Goal: Communication & Community: Participate in discussion

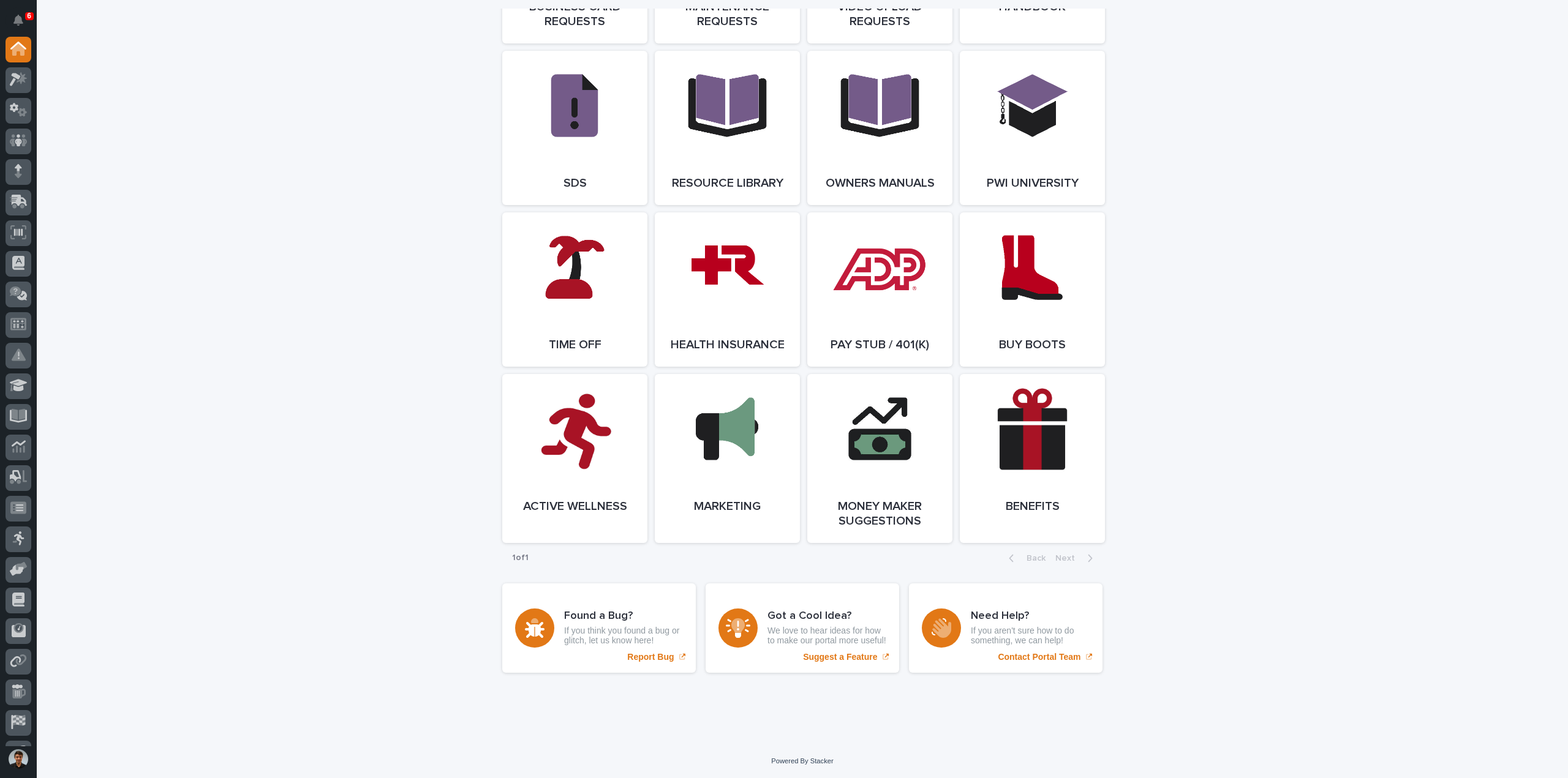
scroll to position [2050, 0]
click at [566, 272] on link "Open Link" at bounding box center [574, 289] width 145 height 154
click at [11, 71] on div at bounding box center [19, 81] width 26 height 26
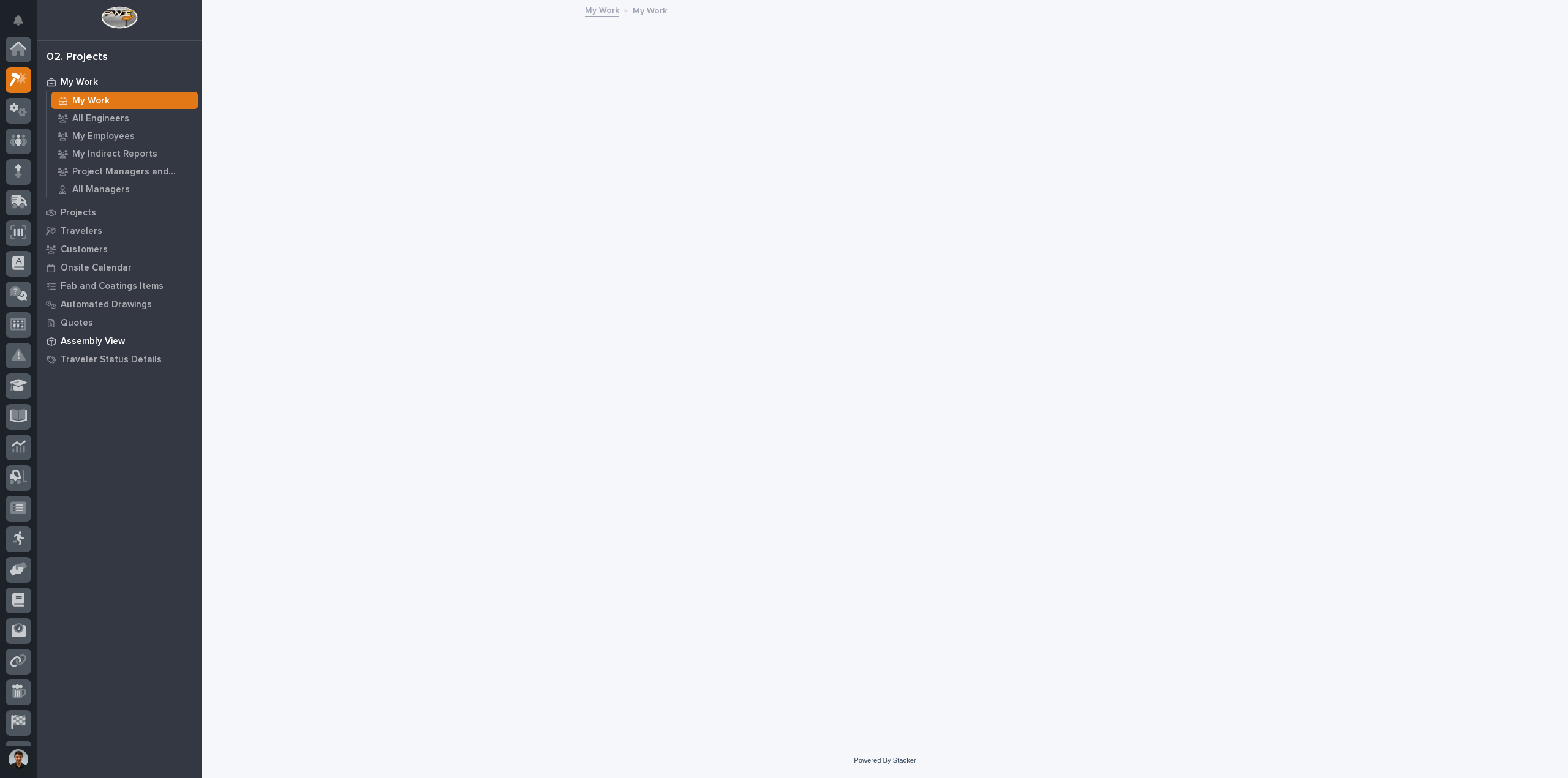
scroll to position [31, 0]
click at [85, 323] on p "Quotes" at bounding box center [76, 324] width 32 height 11
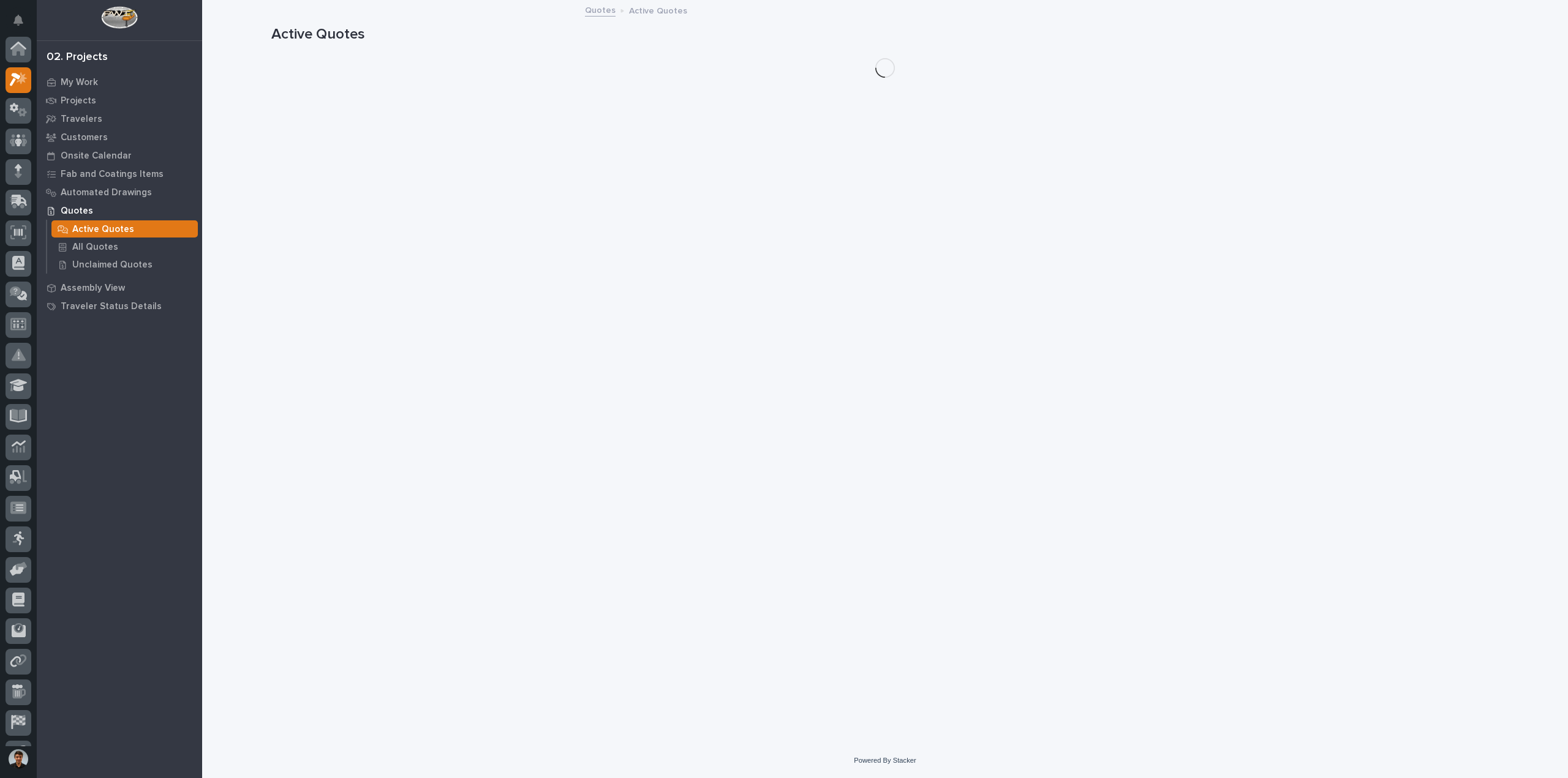
scroll to position [31, 0]
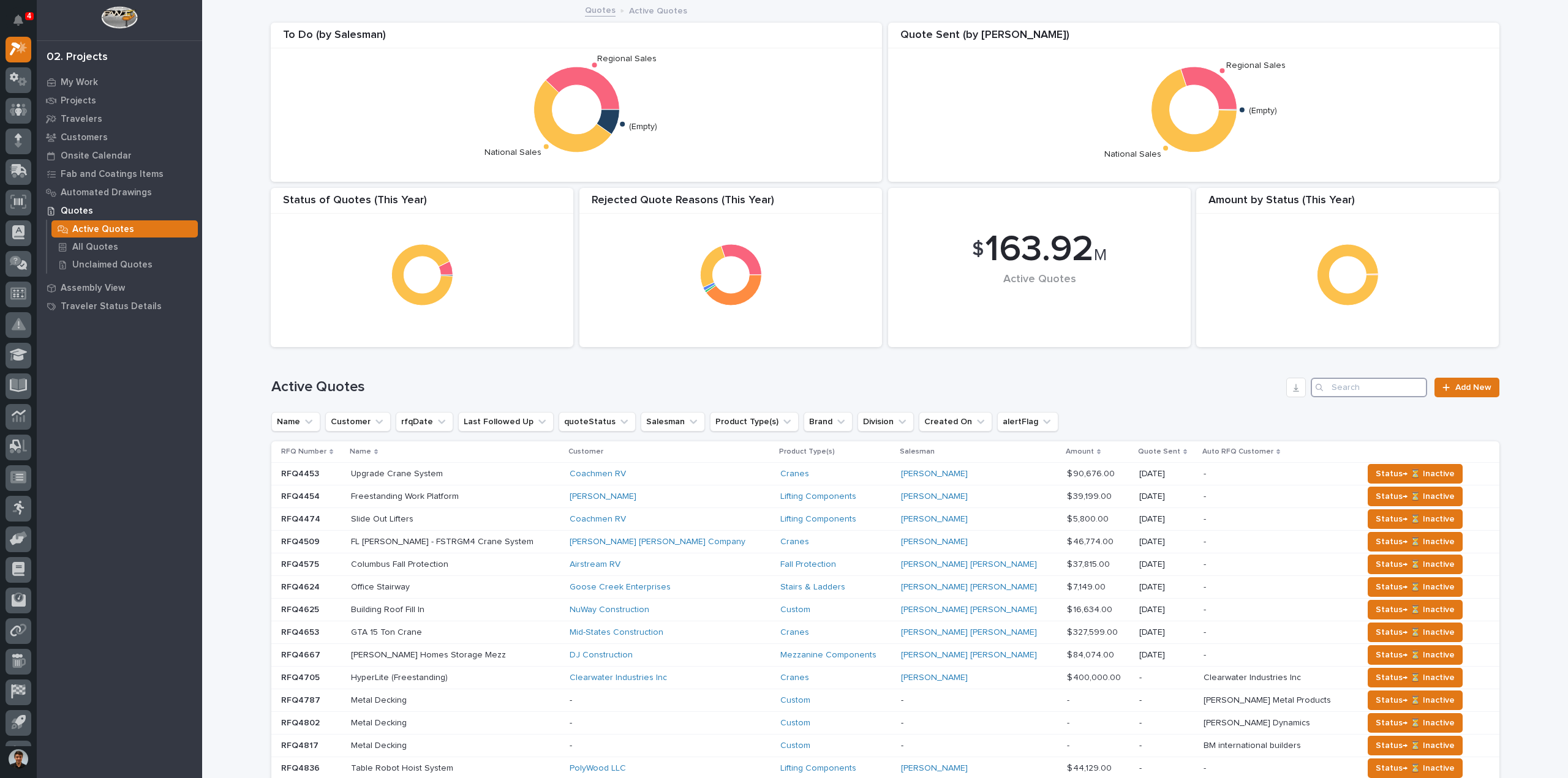
click at [1343, 393] on input "Search" at bounding box center [1369, 387] width 116 height 19
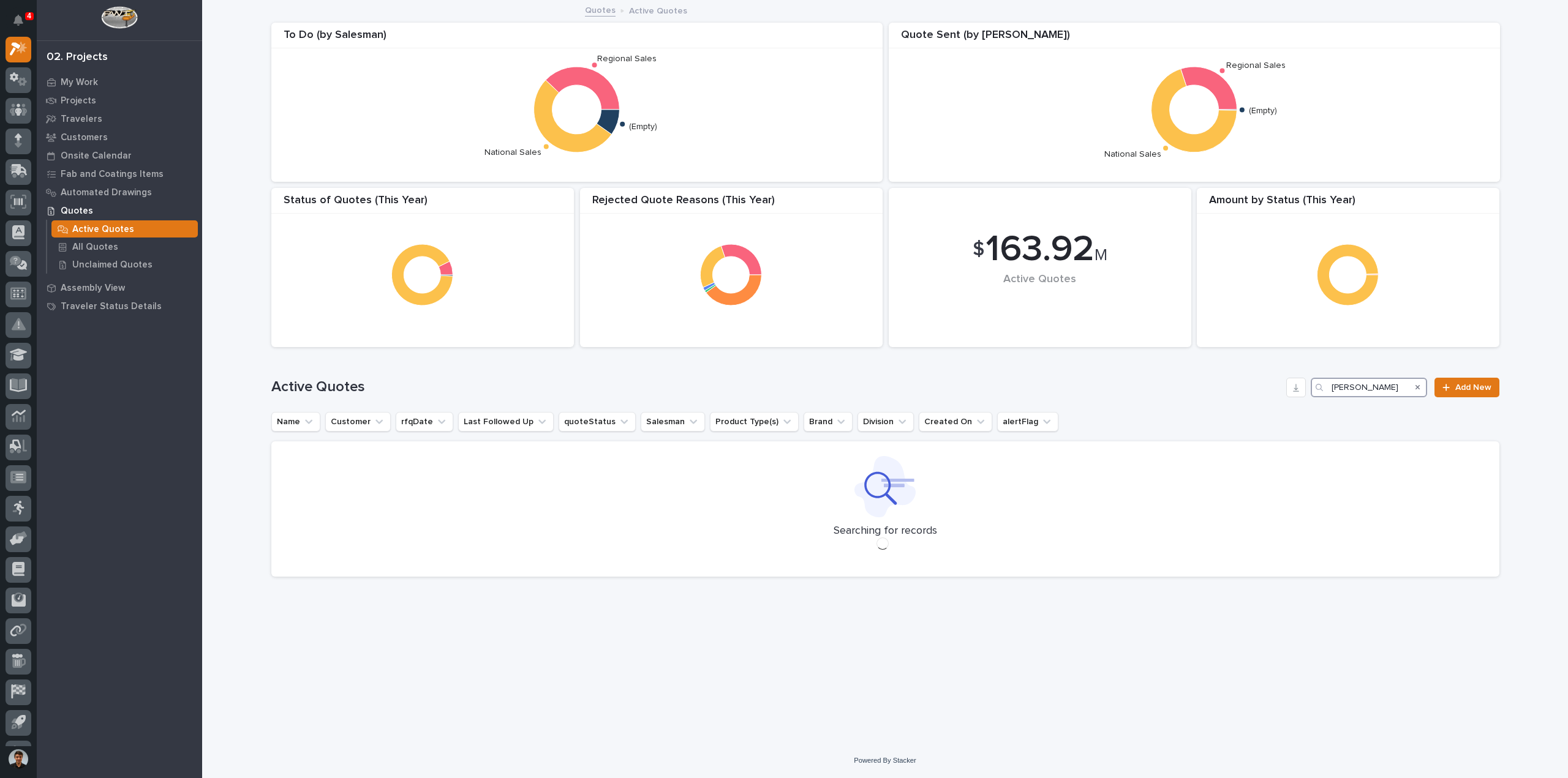
type input "[PERSON_NAME]"
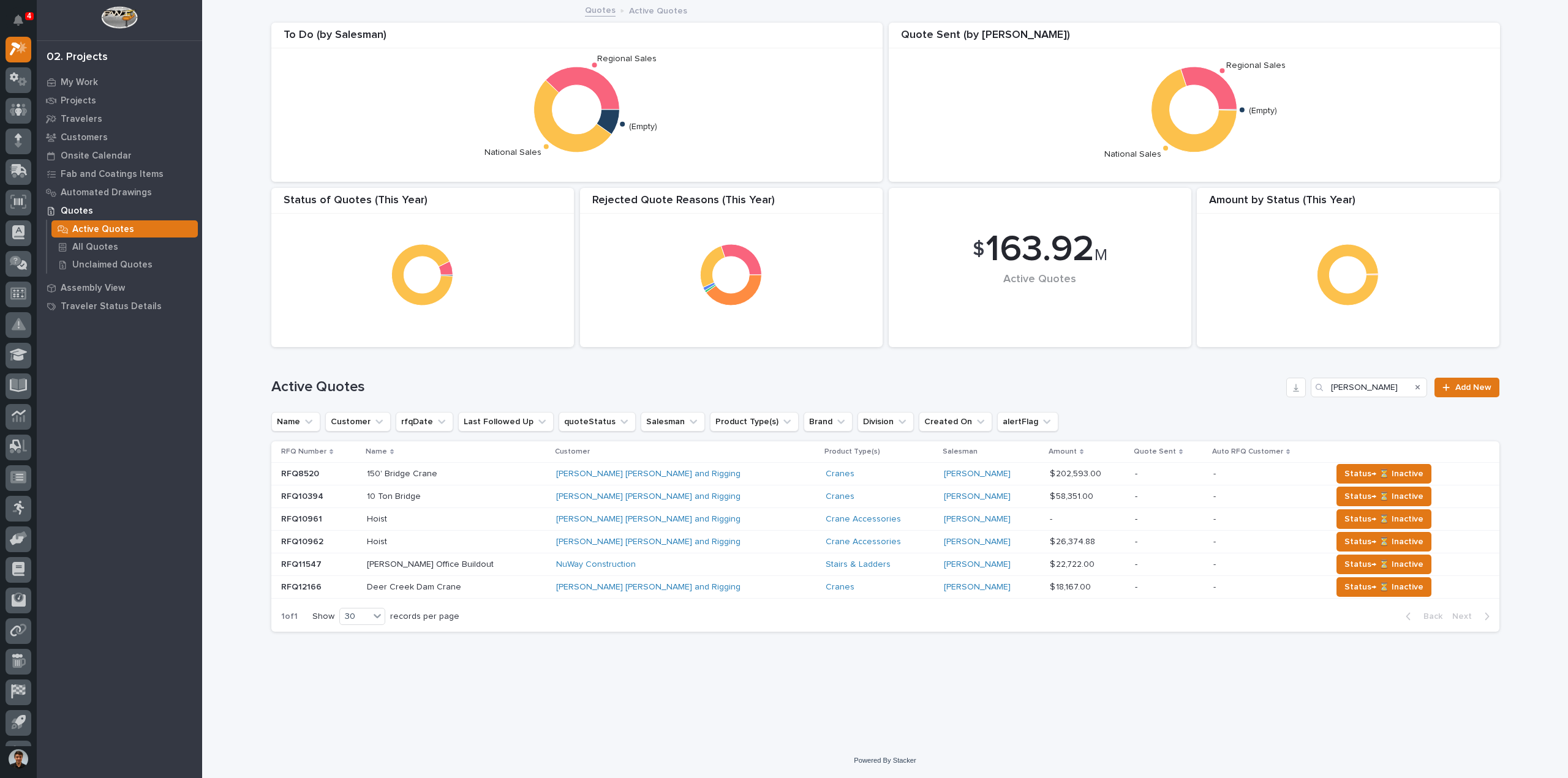
click at [457, 587] on p "Deer Creek Dam Crane" at bounding box center [416, 586] width 96 height 13
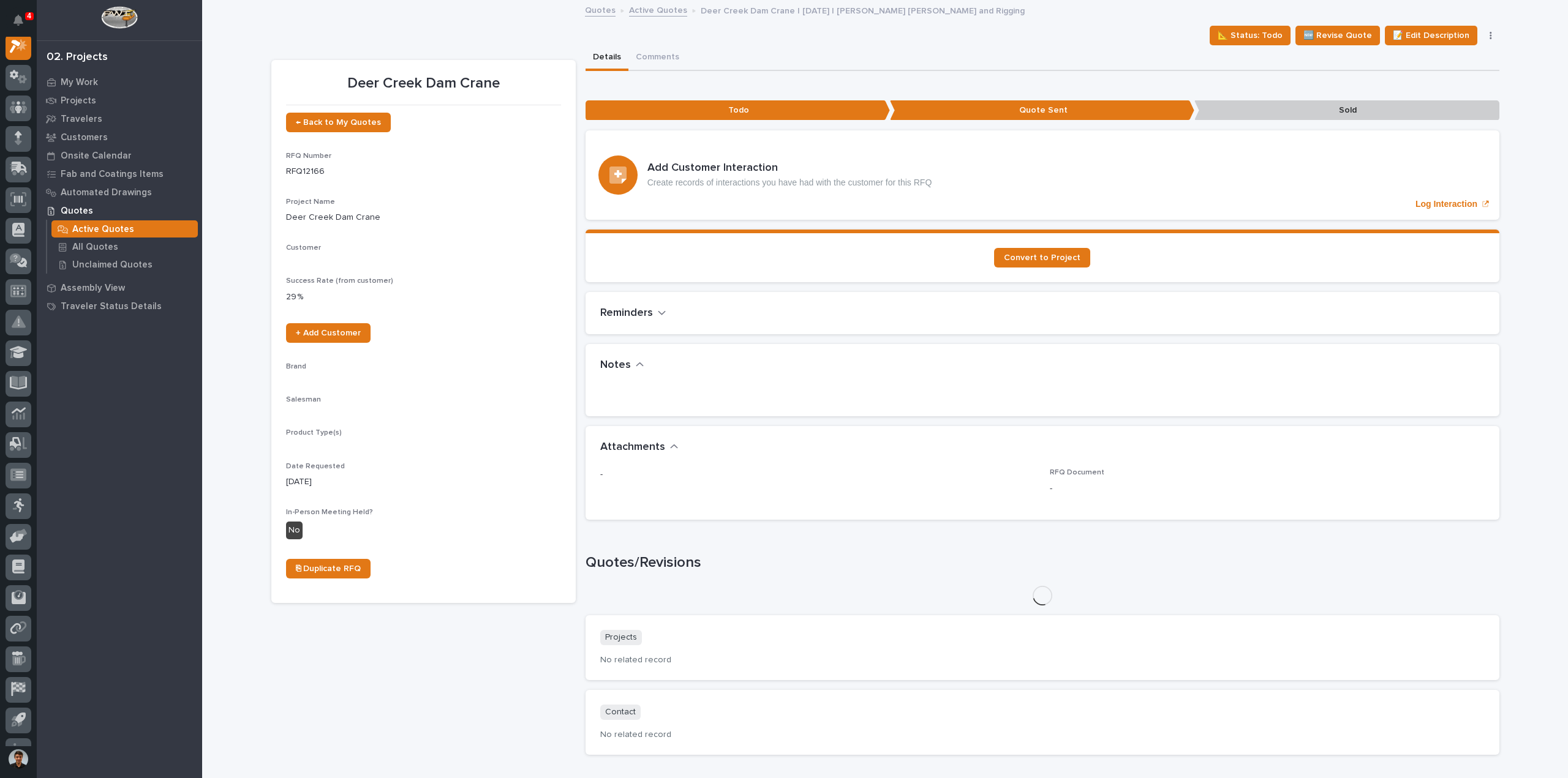
scroll to position [31, 0]
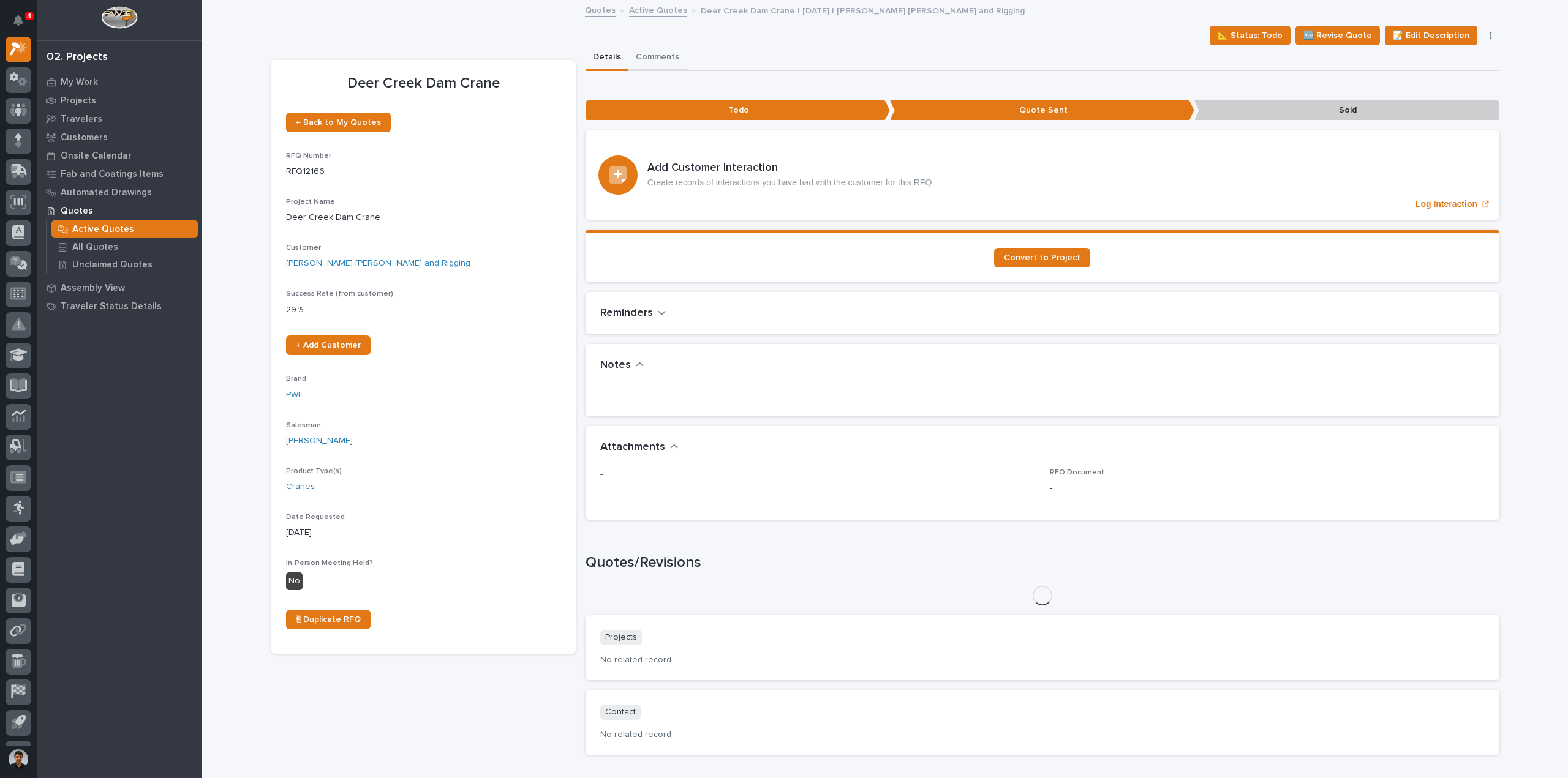
click at [665, 56] on button "Comments" at bounding box center [658, 58] width 58 height 26
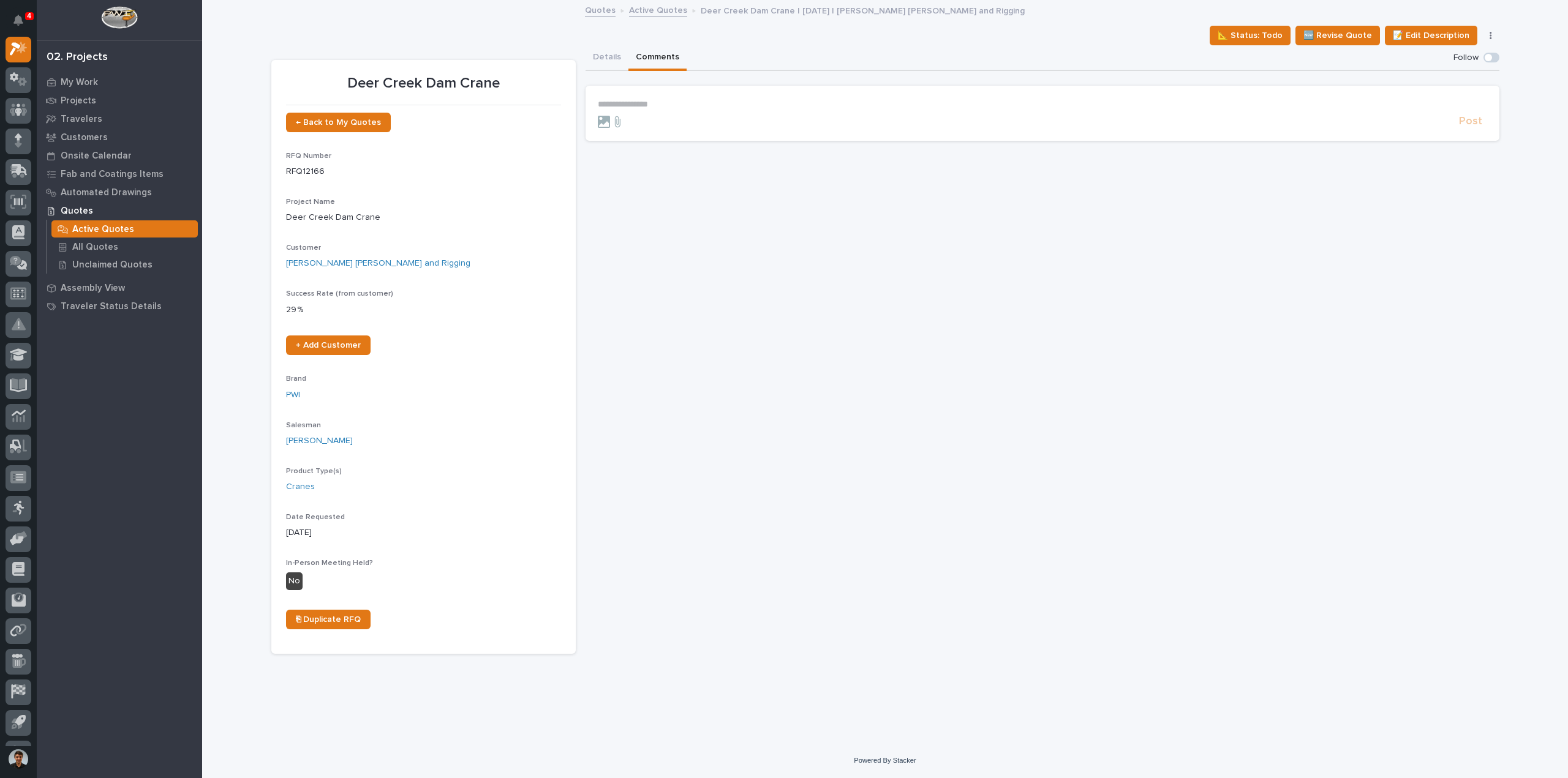
click at [639, 101] on p "**********" at bounding box center [1042, 104] width 890 height 10
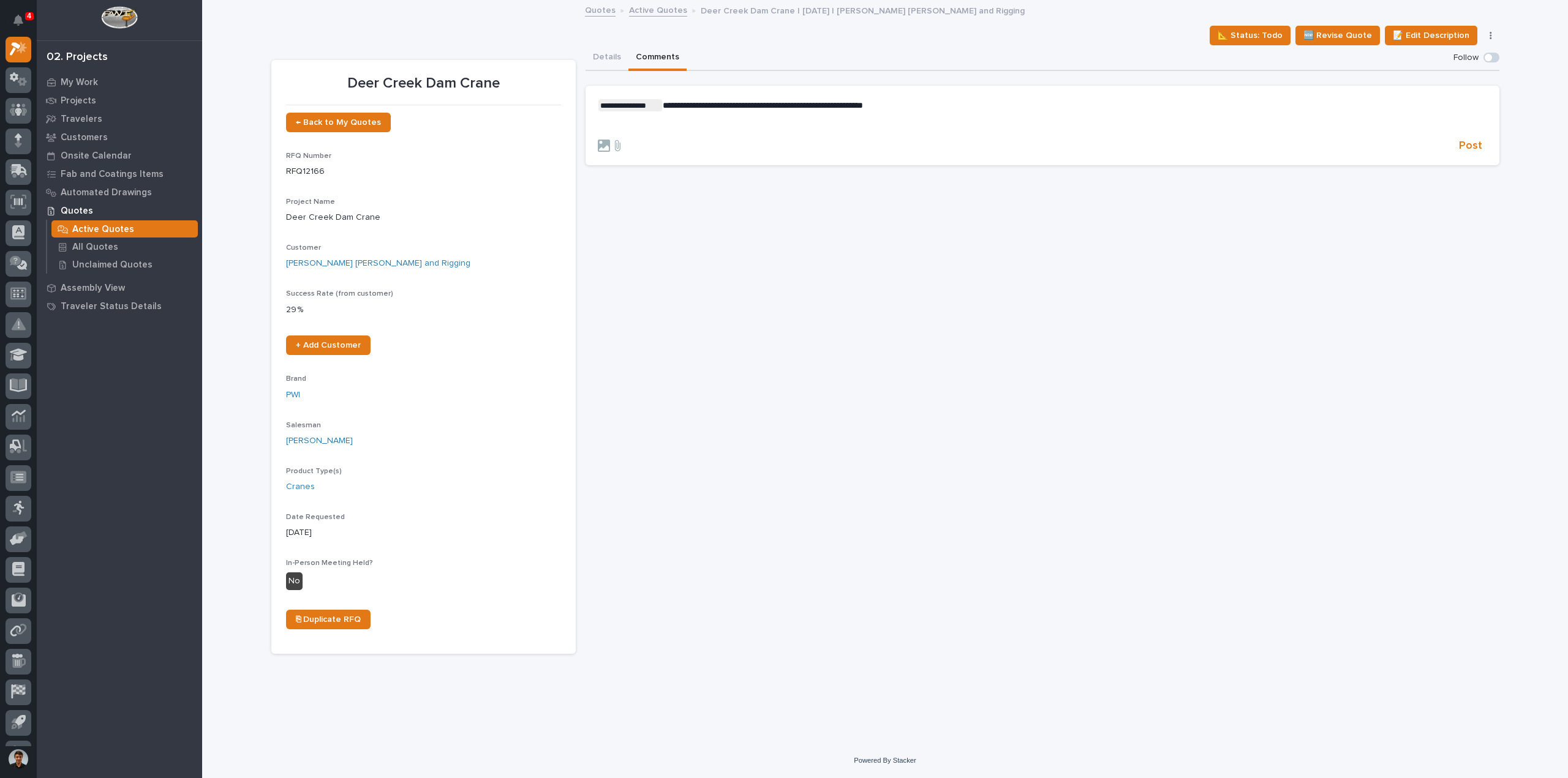
click at [970, 102] on p "**********" at bounding box center [1042, 105] width 890 height 12
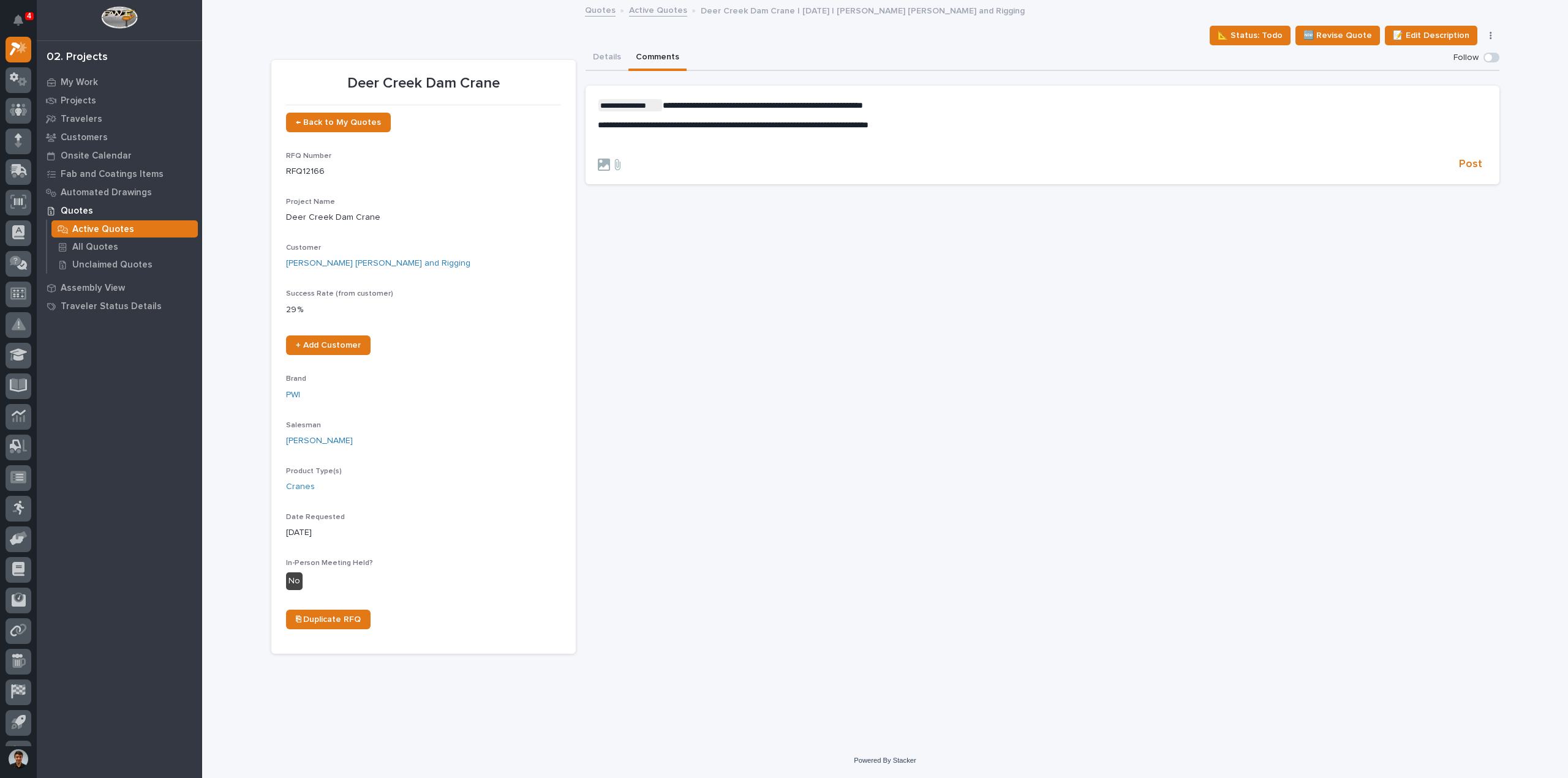
drag, startPoint x: 870, startPoint y: 136, endPoint x: 809, endPoint y: 145, distance: 61.7
click at [869, 136] on div "**********" at bounding box center [1042, 124] width 890 height 50
click at [1466, 147] on span "Post" at bounding box center [1471, 146] width 23 height 14
